Goal: Transaction & Acquisition: Purchase product/service

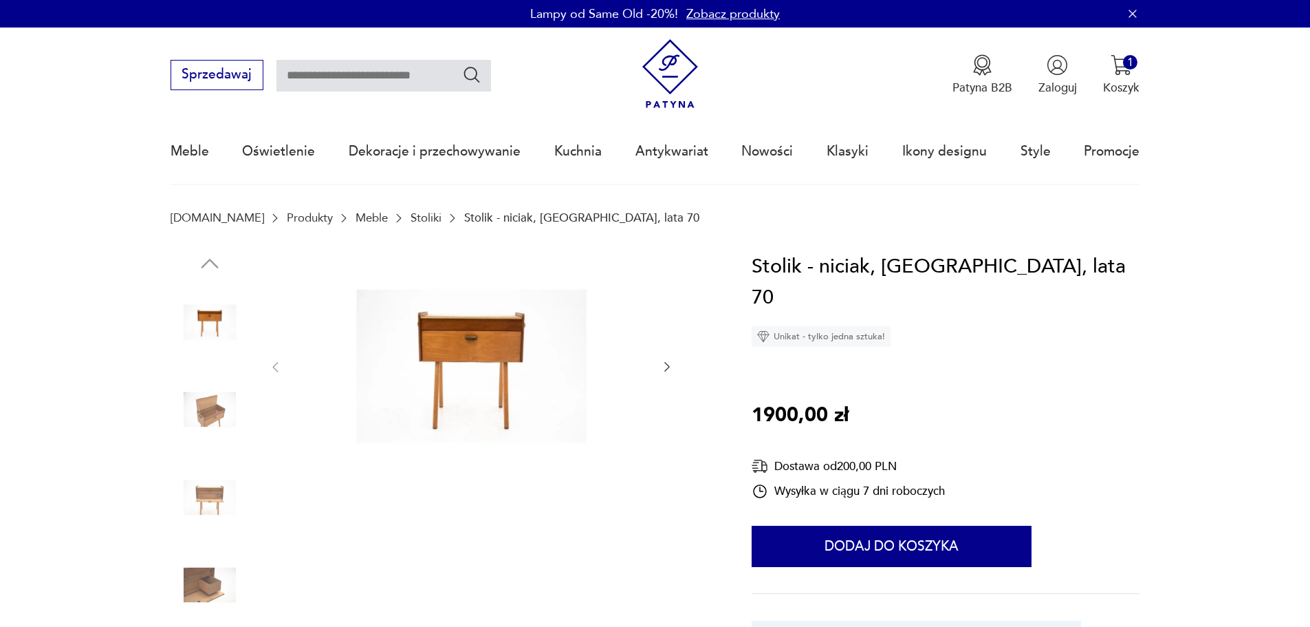
click at [457, 365] on img at bounding box center [471, 366] width 345 height 230
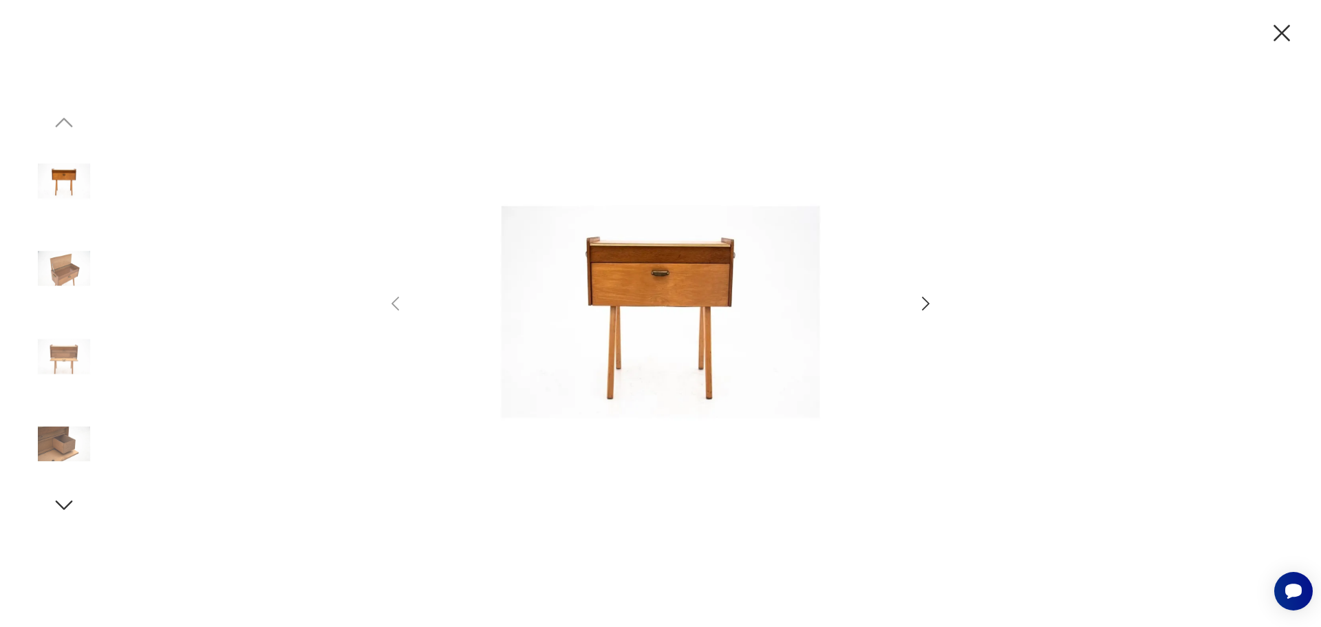
click at [922, 300] on icon "button" at bounding box center [925, 304] width 20 height 20
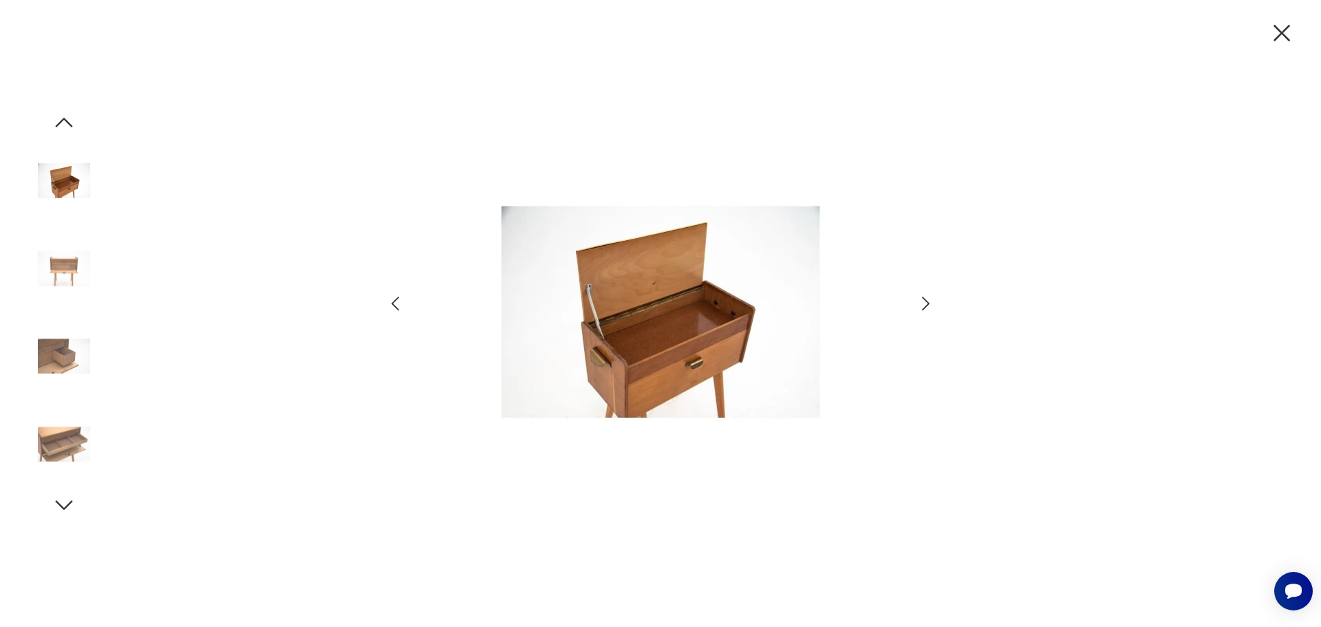
click at [922, 300] on icon "button" at bounding box center [925, 304] width 20 height 20
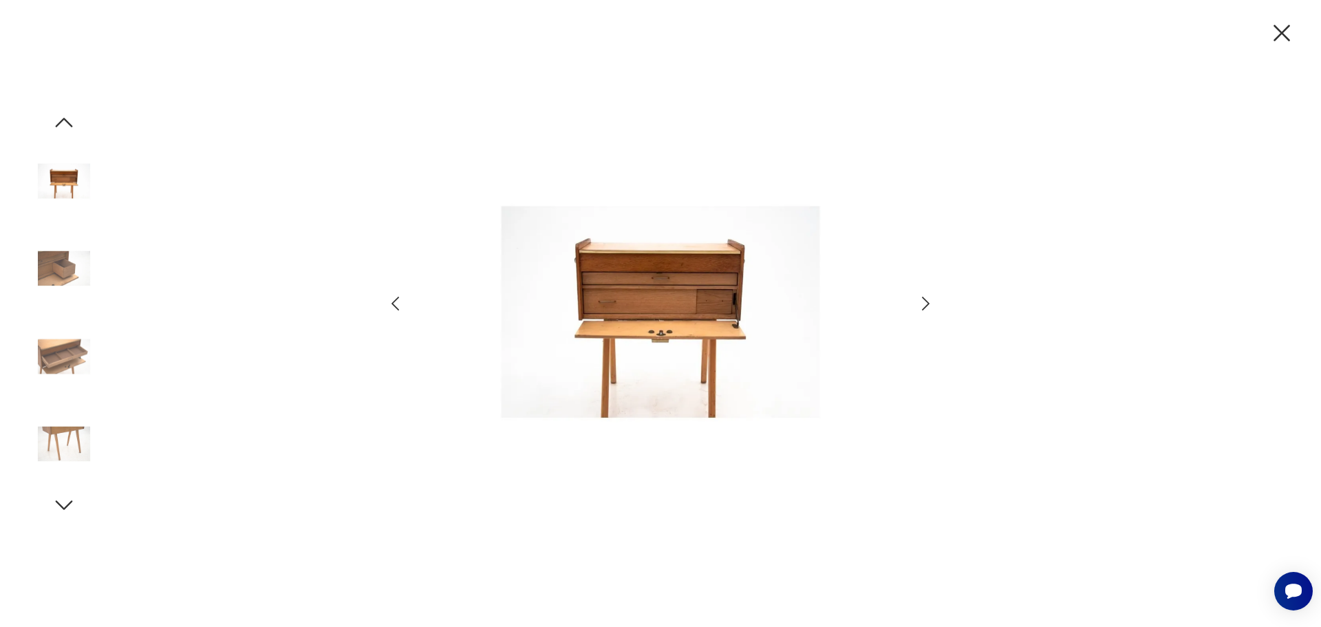
click at [922, 300] on icon "button" at bounding box center [925, 304] width 20 height 20
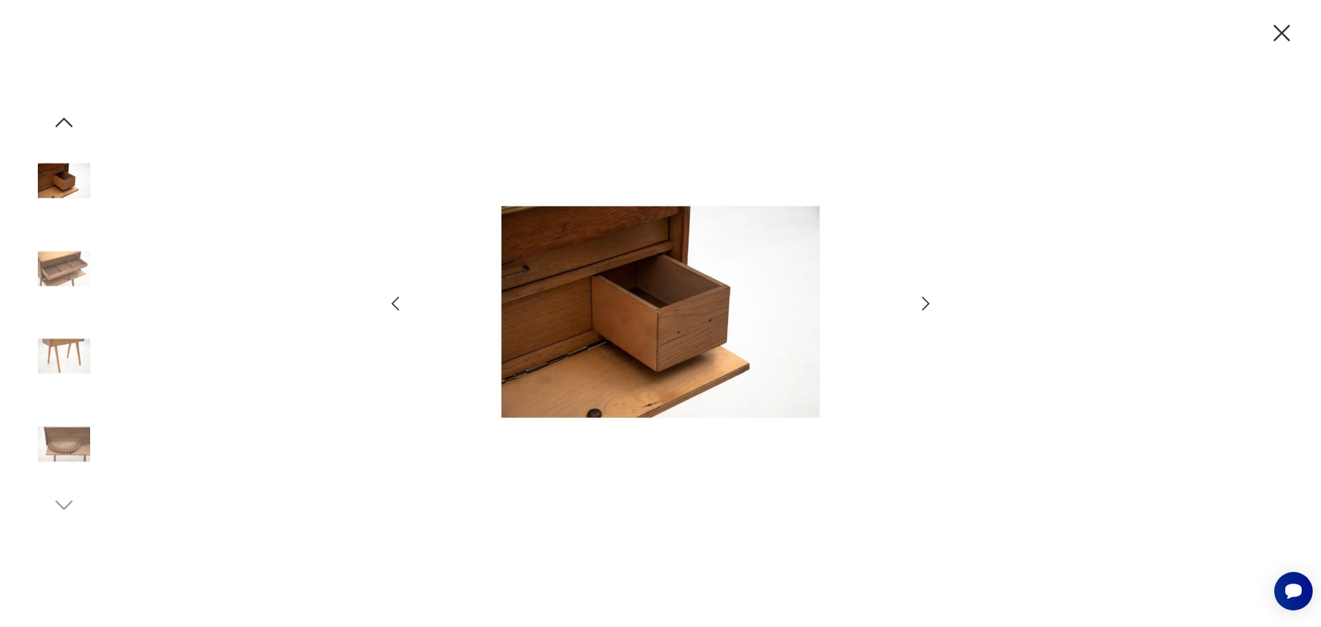
click at [922, 300] on icon "button" at bounding box center [925, 304] width 20 height 20
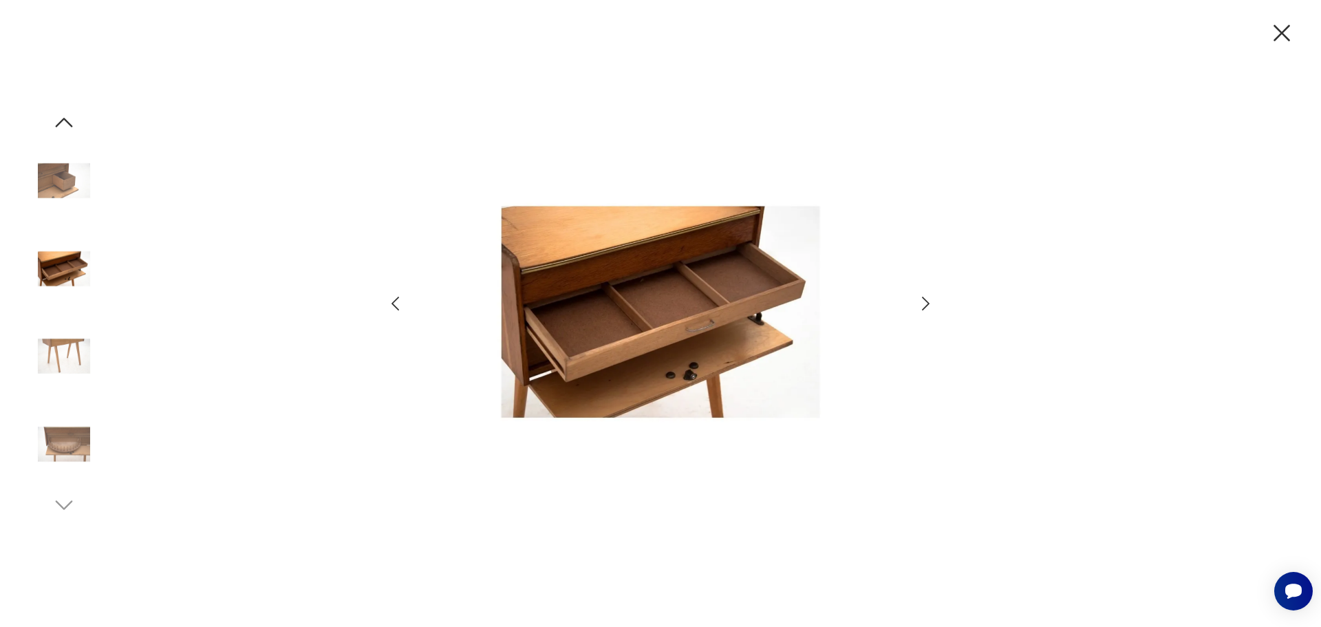
click at [922, 300] on icon "button" at bounding box center [925, 304] width 20 height 20
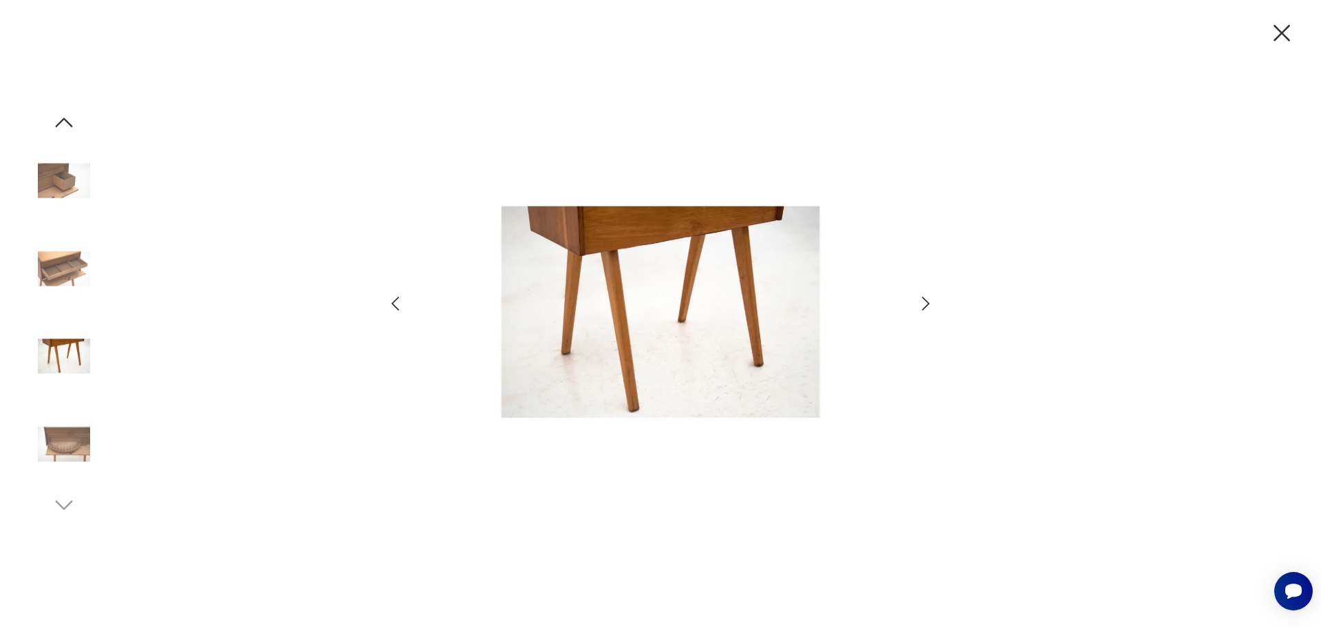
click at [922, 300] on icon "button" at bounding box center [925, 304] width 20 height 20
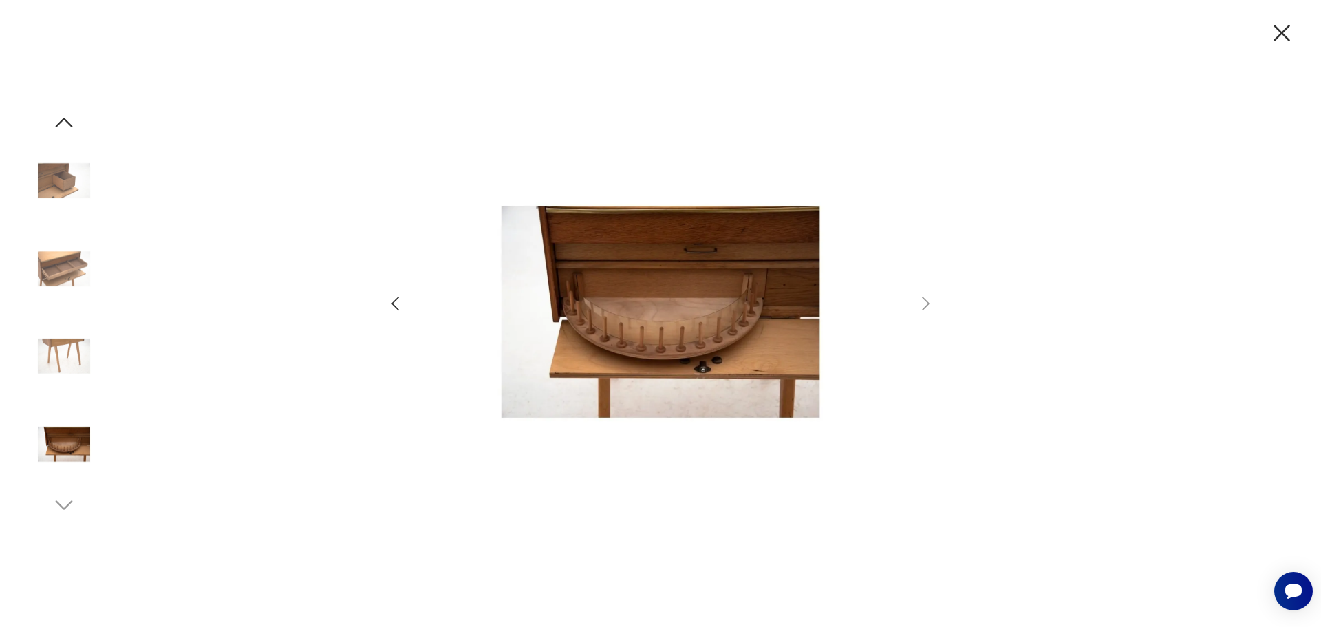
click at [1278, 32] on icon "button" at bounding box center [1281, 33] width 29 height 29
